Goal: Task Accomplishment & Management: Use online tool/utility

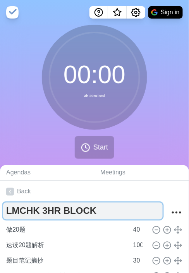
drag, startPoint x: 100, startPoint y: 211, endPoint x: 40, endPoint y: 206, distance: 59.7
click at [40, 206] on textarea "LMCHK 3HR BLOCK" at bounding box center [82, 210] width 159 height 17
click at [59, 212] on textarea "LMCHK 1st 3 hr block" at bounding box center [82, 210] width 159 height 17
click at [134, 209] on textarea "LMCHK 1st 3hr block" at bounding box center [82, 210] width 159 height 17
type textarea "LMCHK 1st 3hr block"
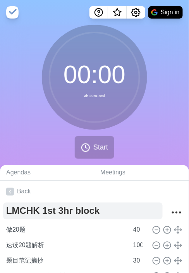
scroll to position [66, 0]
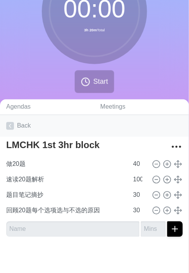
click at [15, 125] on link "Back" at bounding box center [94, 126] width 189 height 22
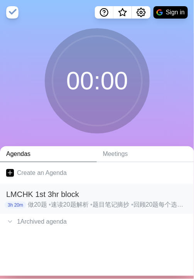
click at [45, 194] on h2 "LMCHK 1st 3hr block" at bounding box center [97, 194] width 182 height 12
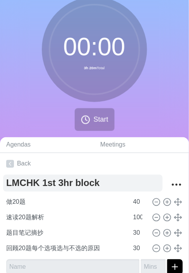
scroll to position [39, 0]
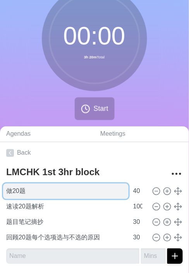
click at [67, 190] on input "做20题" at bounding box center [65, 190] width 125 height 15
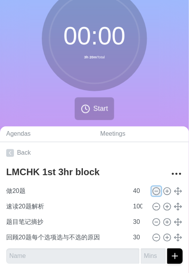
click at [154, 193] on icon at bounding box center [156, 191] width 8 height 8
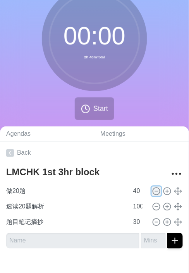
type input "速读20题解析"
type input "100"
type input "题目笔记摘抄"
type input "30"
type input "回顾20题每个选项选与不选的原因"
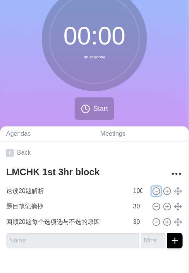
click at [154, 193] on icon at bounding box center [156, 191] width 8 height 8
type input "题目笔记摘抄"
type input "30"
type input "回顾20题每个选项选与不选的原因"
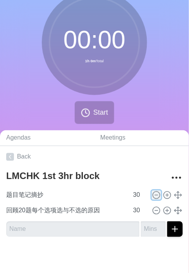
click at [154, 193] on circle at bounding box center [156, 195] width 7 height 7
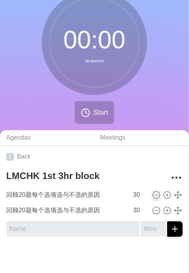
scroll to position [29, 0]
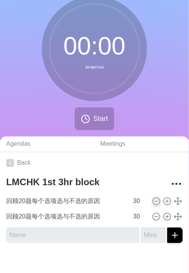
click at [154, 194] on div "回顾20题每个选项选与不选的原因 30" at bounding box center [94, 201] width 182 height 15
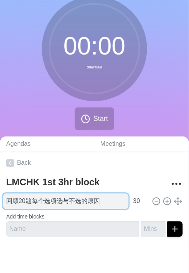
drag, startPoint x: 154, startPoint y: 193, endPoint x: 57, endPoint y: 198, distance: 97.1
click at [57, 198] on input "回顾20题每个选项选与不选的原因" at bounding box center [65, 201] width 125 height 15
type input "k"
type input "看pathoma"
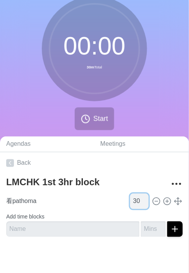
click at [135, 199] on input "30" at bounding box center [139, 201] width 19 height 15
type input "3"
type input "180"
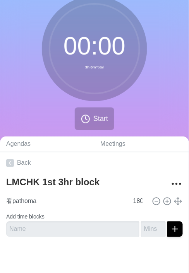
click at [119, 245] on div at bounding box center [94, 258] width 189 height 31
click at [22, 161] on link "Back" at bounding box center [94, 163] width 189 height 22
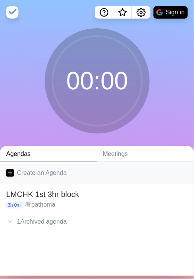
click at [39, 168] on link "Create an Agenda" at bounding box center [97, 173] width 194 height 22
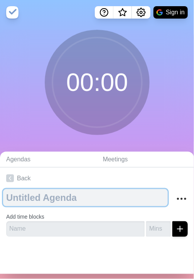
click at [68, 200] on textarea at bounding box center [85, 197] width 165 height 17
paste textarea "LMCHK 1st 3hr block"
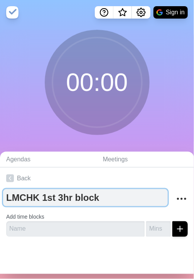
drag, startPoint x: 50, startPoint y: 196, endPoint x: 41, endPoint y: 197, distance: 8.5
click at [41, 197] on textarea "LMCHK 1st 3hr block" at bounding box center [85, 197] width 165 height 17
type textarea "LMCHK 2nd 3hr block"
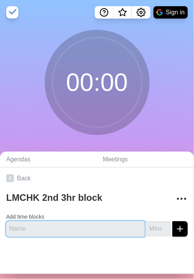
click at [53, 223] on input "text" at bounding box center [75, 228] width 139 height 15
type input "看相应书本内容"
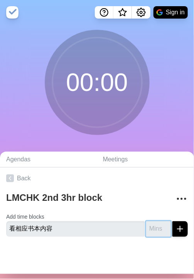
click at [147, 232] on input "number" at bounding box center [158, 228] width 25 height 15
type input "120"
click at [173, 221] on button "submit" at bounding box center [180, 228] width 15 height 15
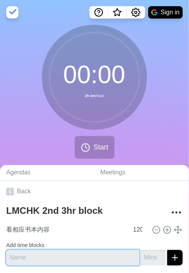
click at [65, 261] on input "text" at bounding box center [72, 257] width 133 height 15
type input "Active recall"
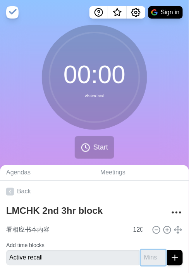
click at [147, 253] on input "number" at bounding box center [153, 257] width 25 height 15
type input "60"
click at [172, 258] on icon "submit" at bounding box center [174, 257] width 9 height 9
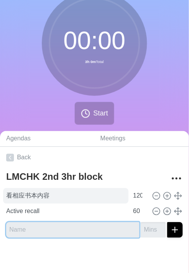
scroll to position [35, 0]
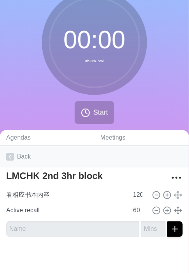
click at [31, 161] on link "Back" at bounding box center [94, 157] width 189 height 22
